Goal: Task Accomplishment & Management: Manage account settings

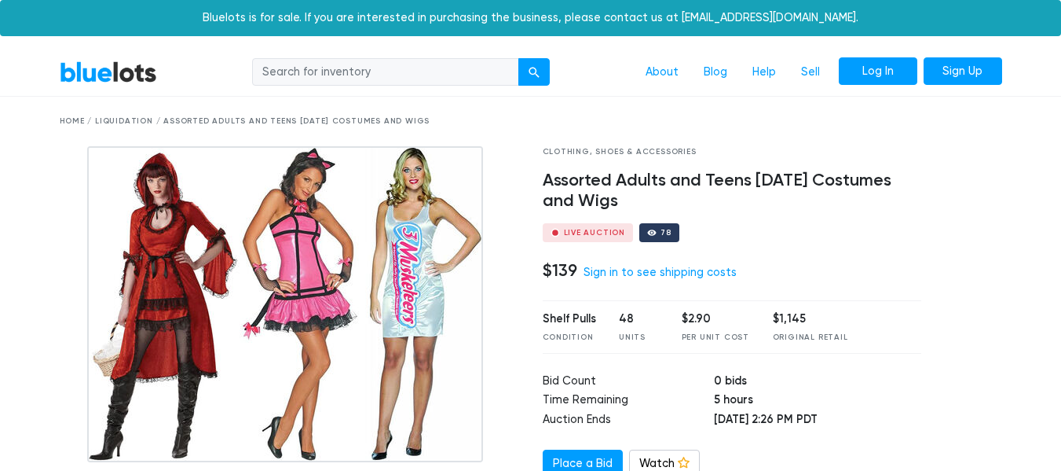
click at [867, 68] on link "Log In" at bounding box center [878, 71] width 79 height 28
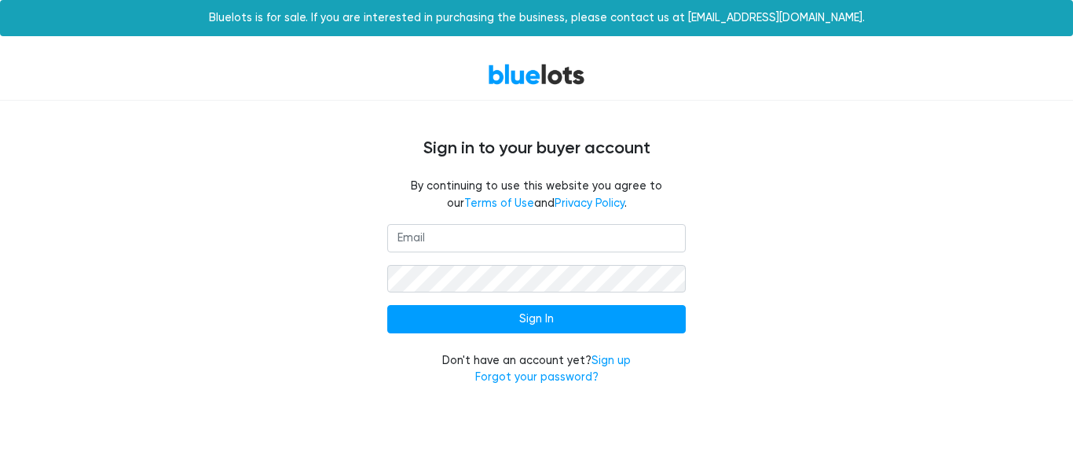
click at [599, 246] on input "email" at bounding box center [536, 238] width 299 height 28
type input "[EMAIL_ADDRESS][DOMAIN_NAME]"
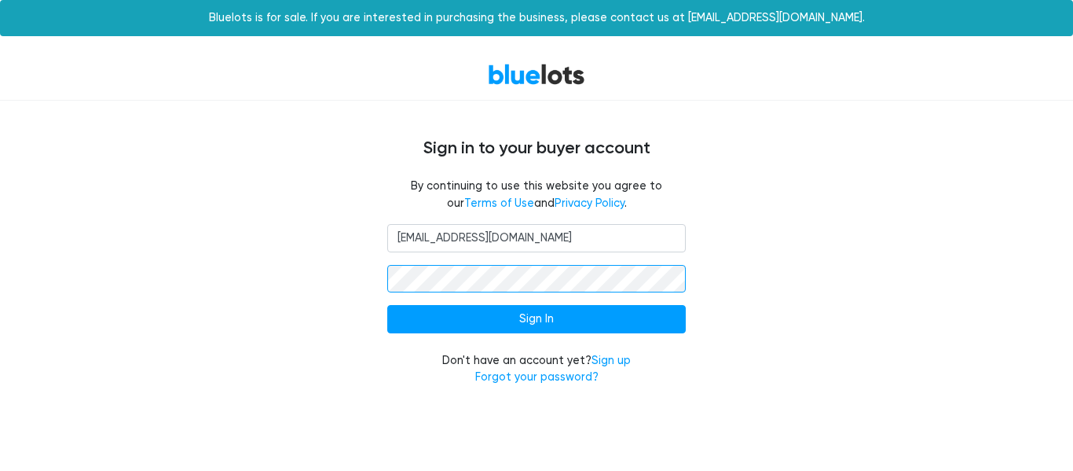
click at [387, 305] on input "Sign In" at bounding box center [536, 319] width 299 height 28
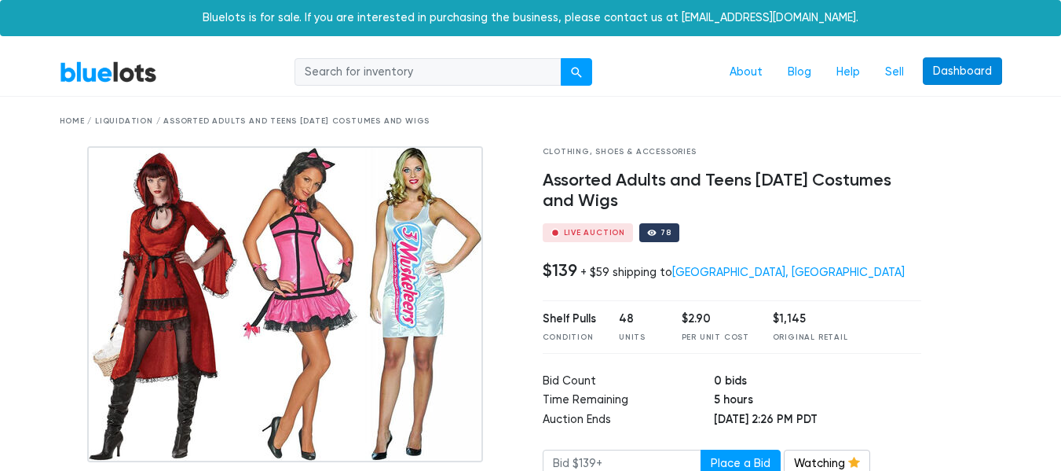
click at [938, 70] on link "Dashboard" at bounding box center [962, 71] width 79 height 28
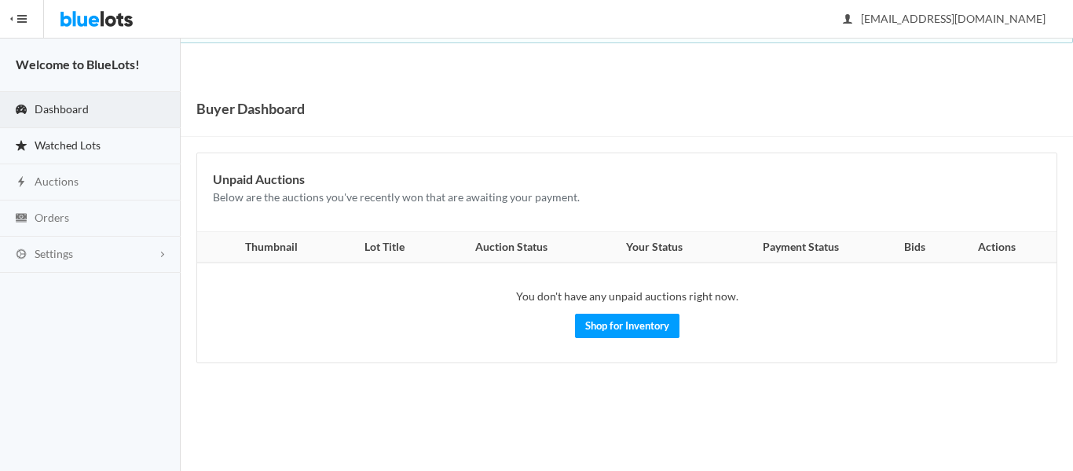
click at [94, 147] on span "Watched Lots" at bounding box center [68, 144] width 66 height 13
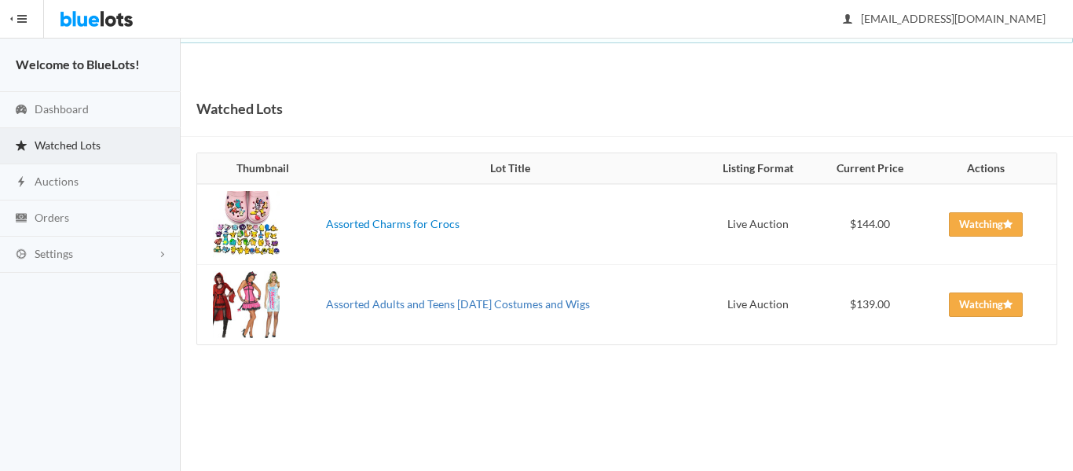
click at [359, 306] on link "Assorted Adults and Teens [DATE] Costumes and Wigs" at bounding box center [458, 303] width 264 height 13
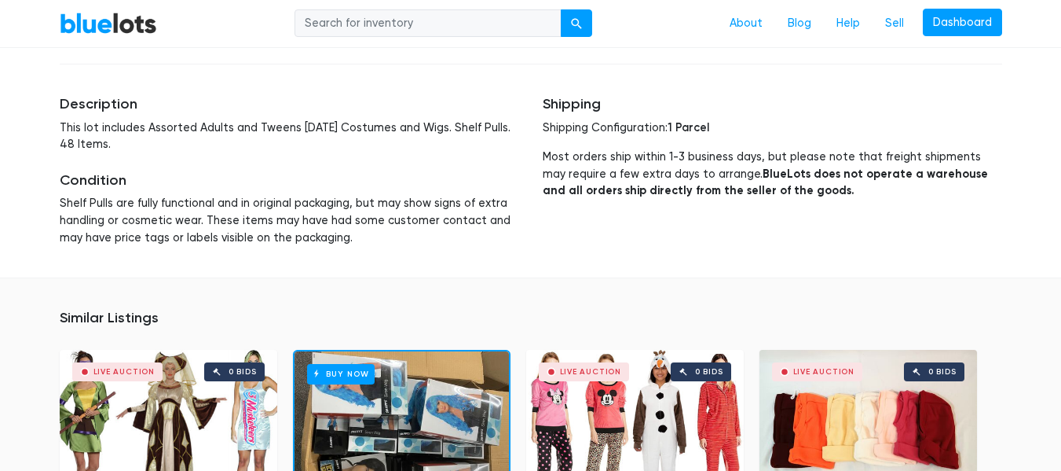
scroll to position [1465, 0]
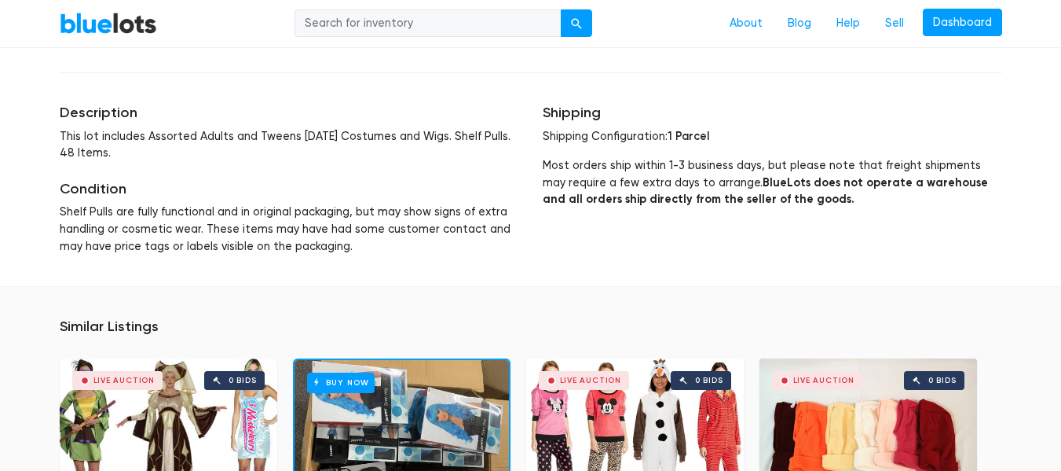
click at [110, 18] on link "BlueLots" at bounding box center [108, 23] width 97 height 23
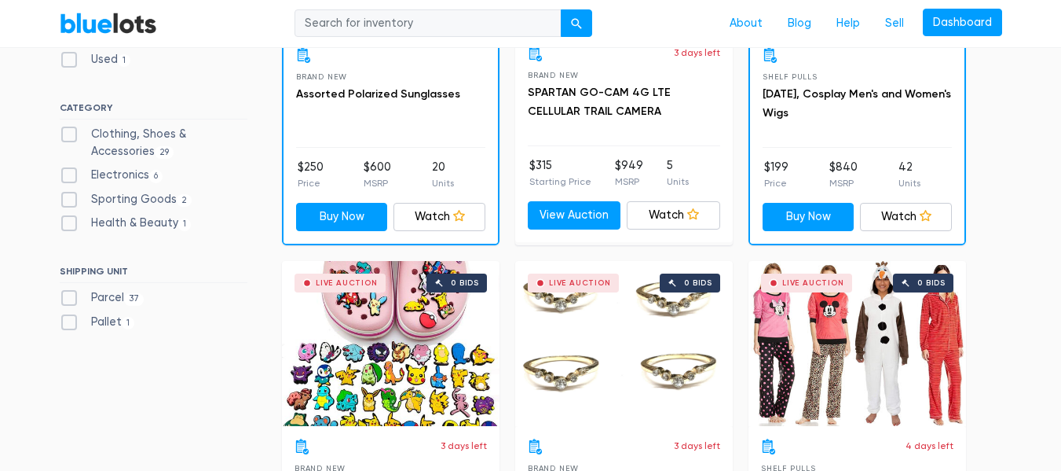
scroll to position [660, 0]
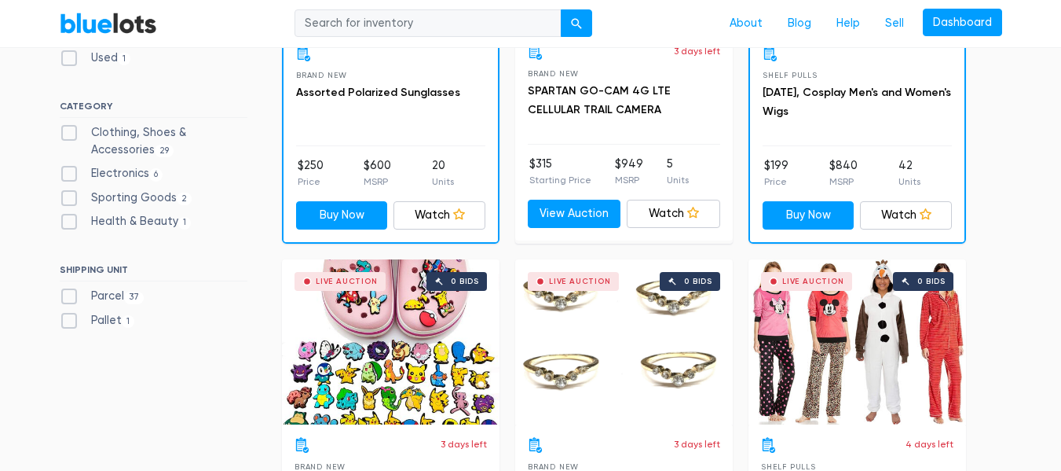
click at [68, 292] on label "Parcel 37" at bounding box center [102, 296] width 85 height 17
click at [68, 292] on input "Parcel 37" at bounding box center [65, 293] width 10 height 10
checkbox input "true"
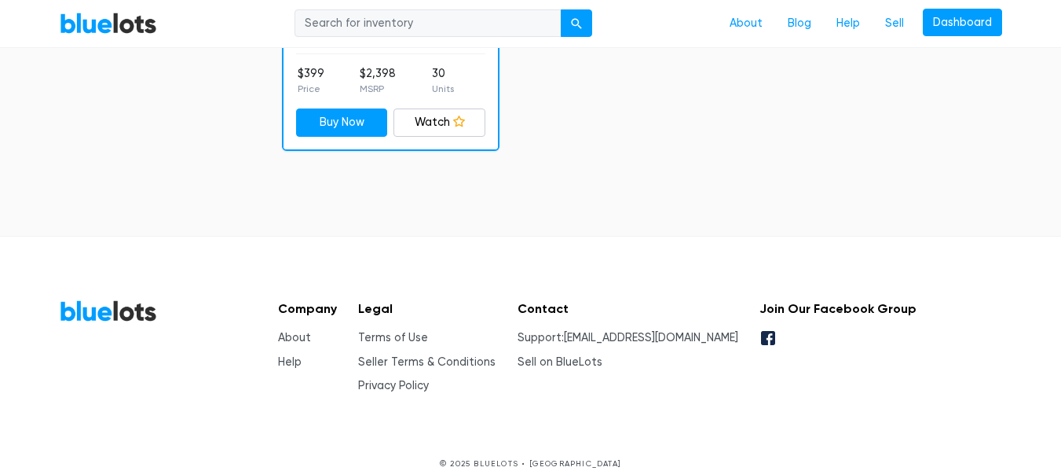
scroll to position [6231, 0]
